Goal: Obtain resource: Download file/media

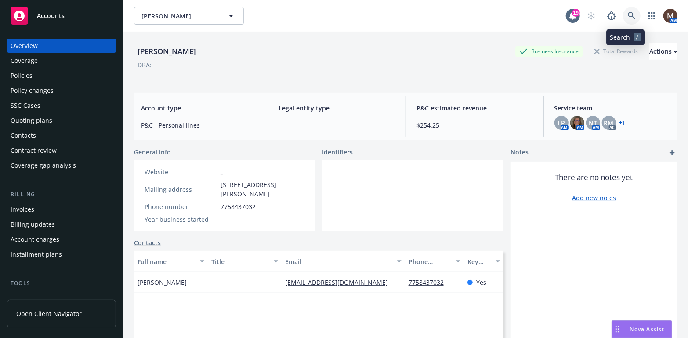
click at [628, 16] on icon at bounding box center [631, 15] width 7 height 7
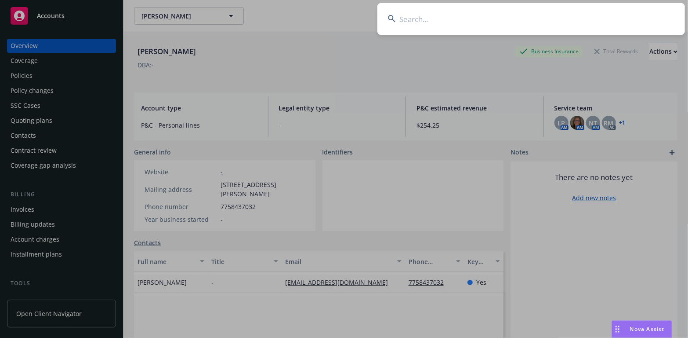
click at [405, 22] on input at bounding box center [532, 19] width 308 height 32
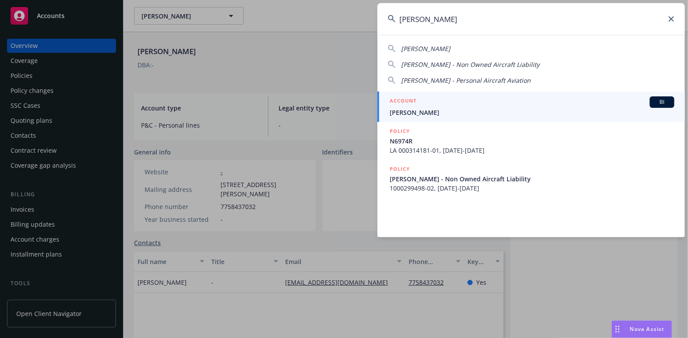
type input "david paulsen"
click at [414, 108] on span "[PERSON_NAME]" at bounding box center [532, 112] width 285 height 9
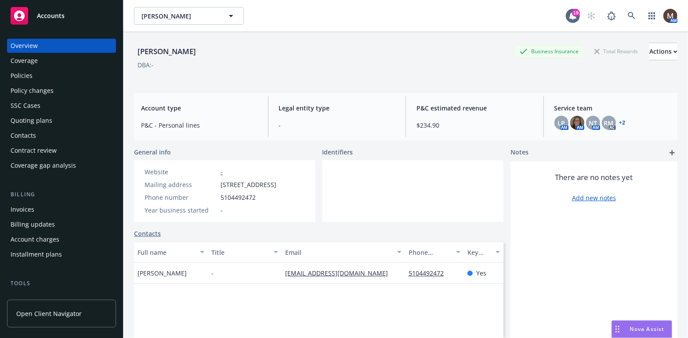
click at [22, 73] on div "Policies" at bounding box center [22, 76] width 22 height 14
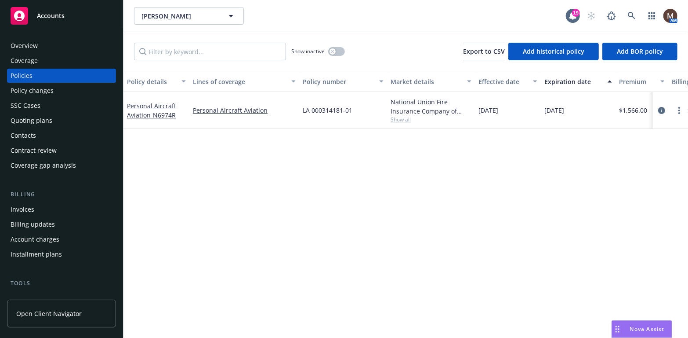
scroll to position [44, 0]
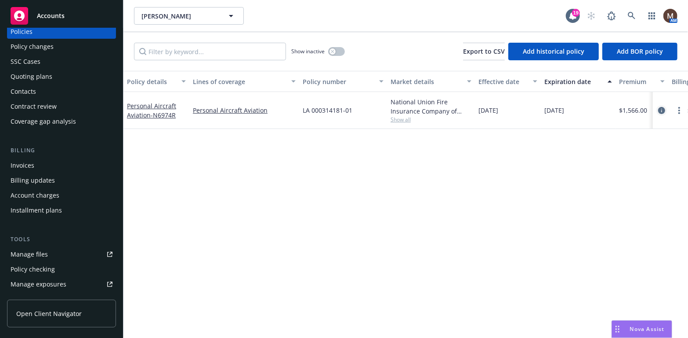
click at [661, 108] on icon "circleInformation" at bounding box center [661, 110] width 7 height 7
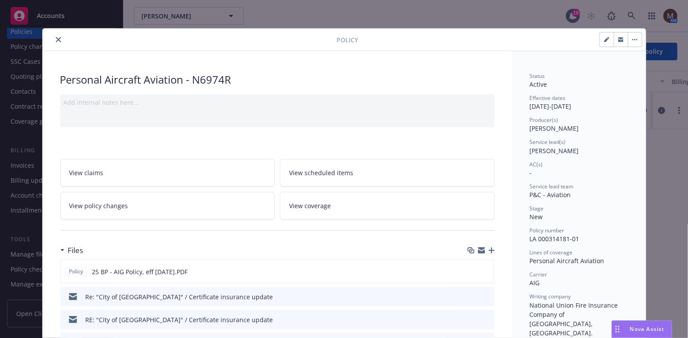
scroll to position [44, 0]
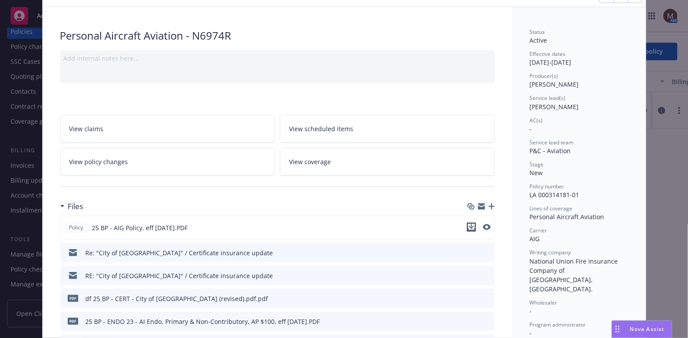
click at [468, 223] on icon "download file" at bounding box center [471, 226] width 7 height 7
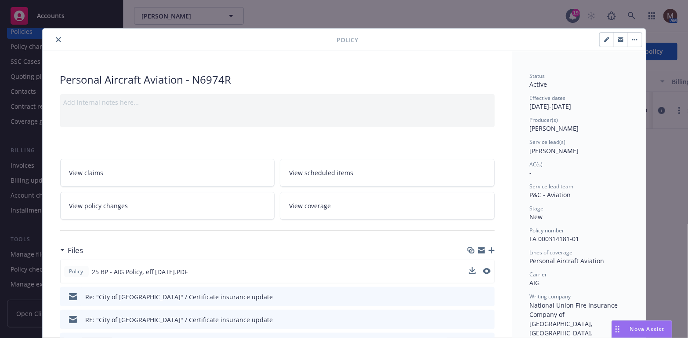
click at [56, 37] on icon "close" at bounding box center [58, 39] width 5 height 5
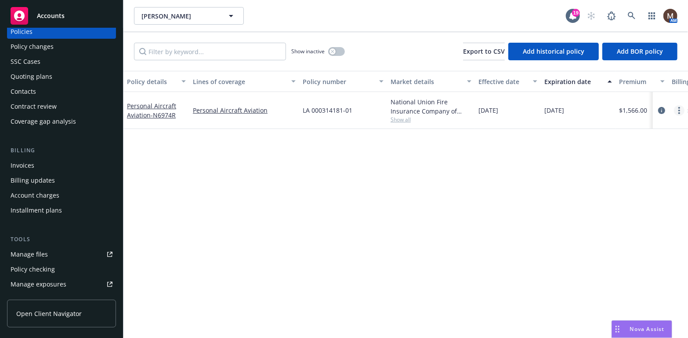
click at [678, 109] on link "more" at bounding box center [679, 110] width 11 height 11
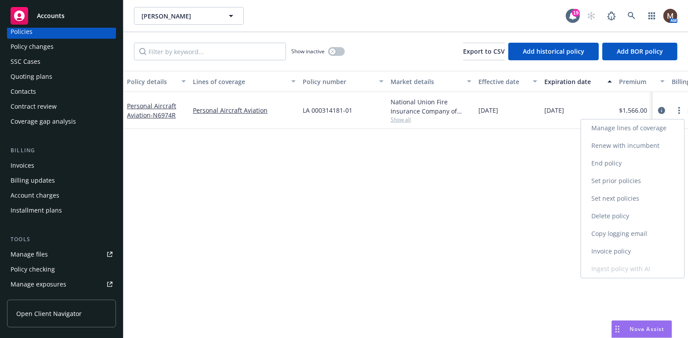
click at [623, 231] on link "Copy logging email" at bounding box center [633, 234] width 103 height 18
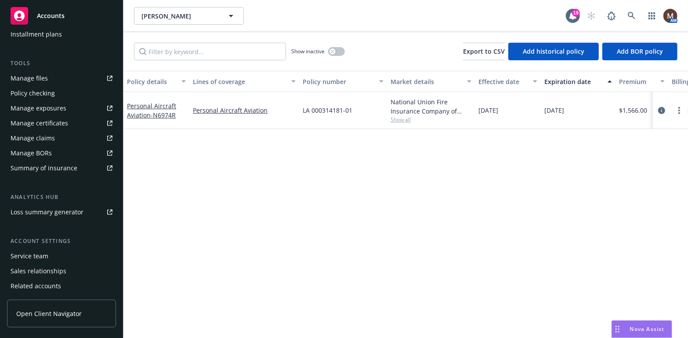
scroll to position [250, 0]
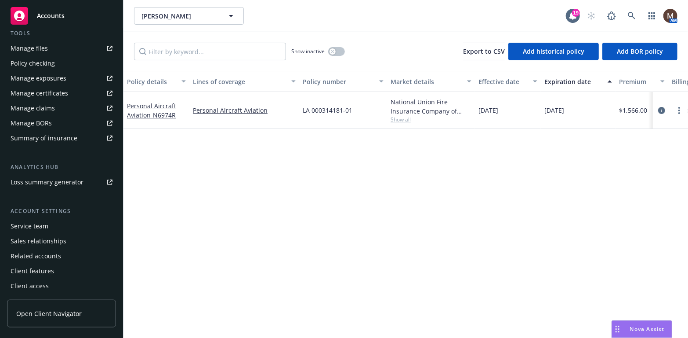
click at [42, 44] on div "Manage files" at bounding box center [29, 48] width 37 height 14
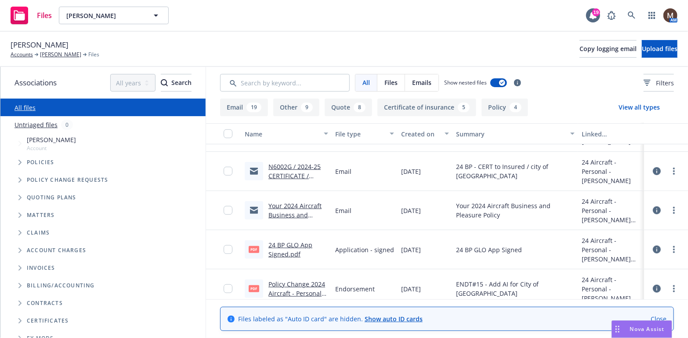
scroll to position [396, 0]
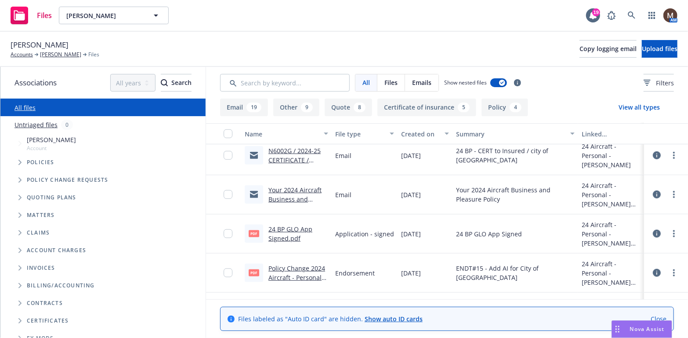
click at [286, 228] on link "24 BP GLO App Signed.pdf" at bounding box center [291, 234] width 44 height 18
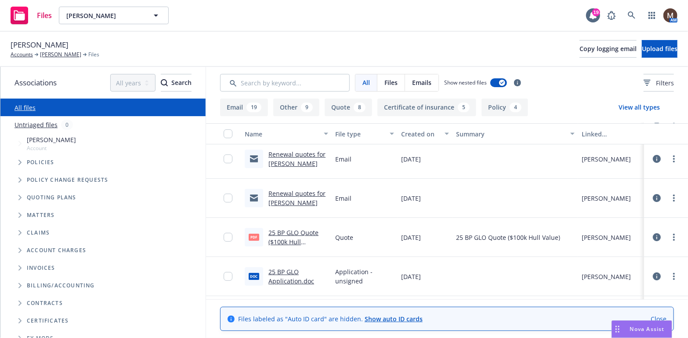
scroll to position [0, 0]
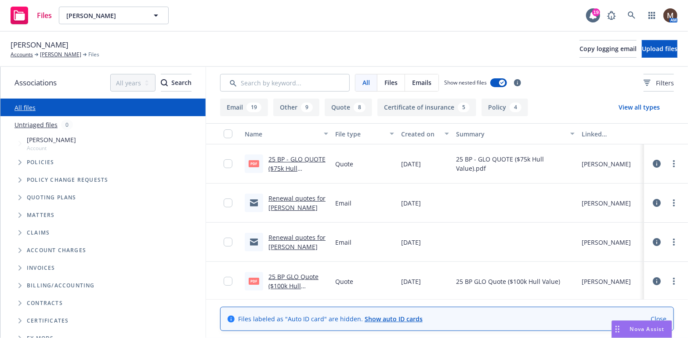
click at [303, 159] on link "25 BP - GLO QUOTE ($75k Hull Value).pdf.pdf" at bounding box center [297, 168] width 57 height 27
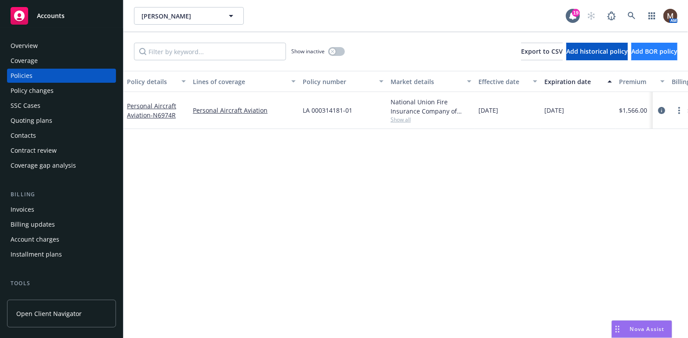
scroll to position [250, 0]
